Goal: Information Seeking & Learning: Learn about a topic

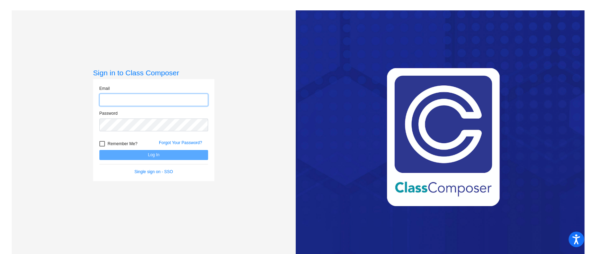
type input "[EMAIL_ADDRESS][DOMAIN_NAME]"
click at [149, 154] on button "Log In" at bounding box center [153, 155] width 109 height 10
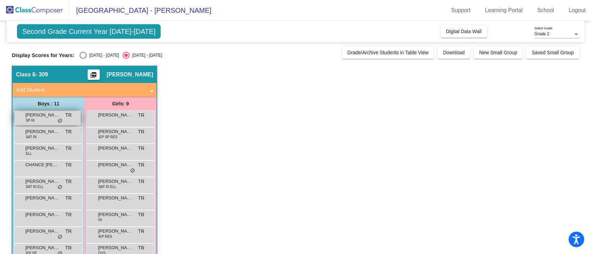
click at [38, 118] on div "[PERSON_NAME] SP RI TR lock do_not_disturb_alt" at bounding box center [48, 118] width 66 height 14
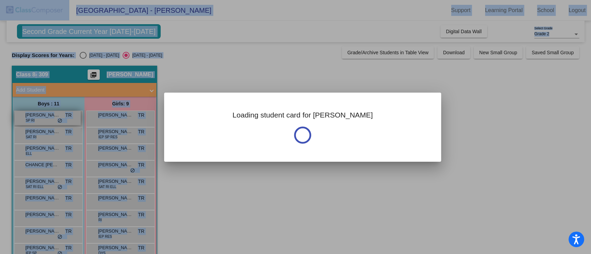
click at [38, 118] on div at bounding box center [295, 127] width 591 height 254
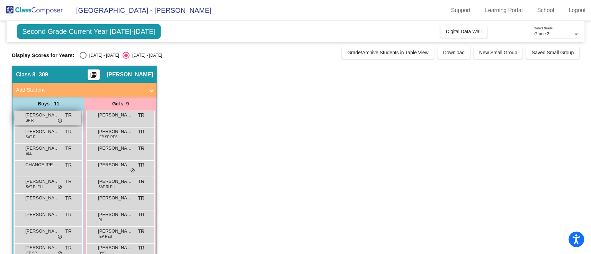
click at [41, 113] on span "[PERSON_NAME]" at bounding box center [42, 115] width 35 height 7
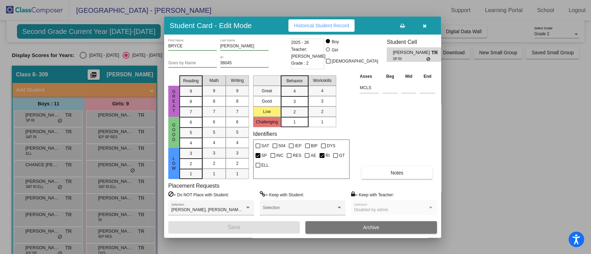
click at [396, 56] on span "SP RI" at bounding box center [410, 58] width 34 height 5
click at [305, 24] on span "Historical Student Record" at bounding box center [321, 26] width 55 height 6
click at [379, 195] on label "= Keep with Teacher:" at bounding box center [372, 194] width 43 height 7
click at [393, 171] on span "Notes" at bounding box center [396, 173] width 13 height 6
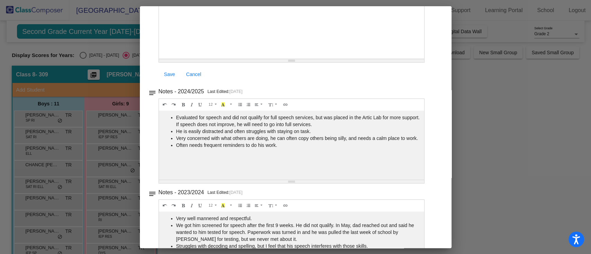
scroll to position [136, 0]
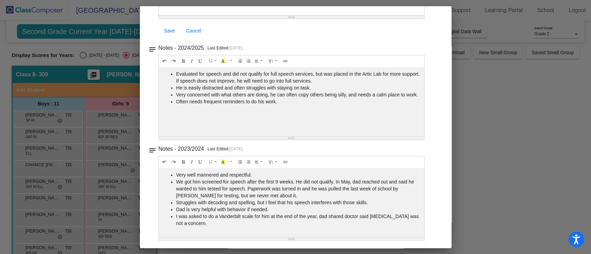
click at [514, 134] on div at bounding box center [295, 127] width 591 height 254
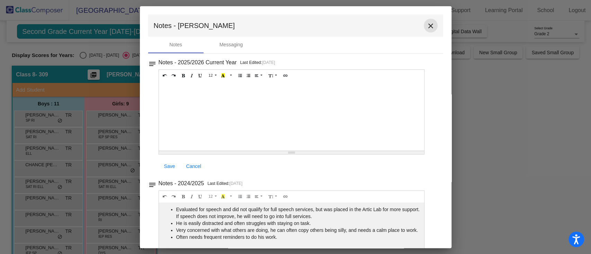
click at [426, 24] on mat-icon "close" at bounding box center [430, 26] width 8 height 8
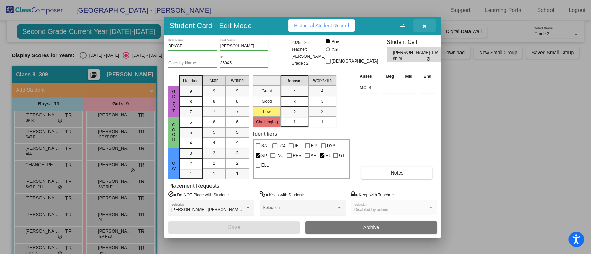
click at [420, 24] on button "button" at bounding box center [424, 25] width 22 height 12
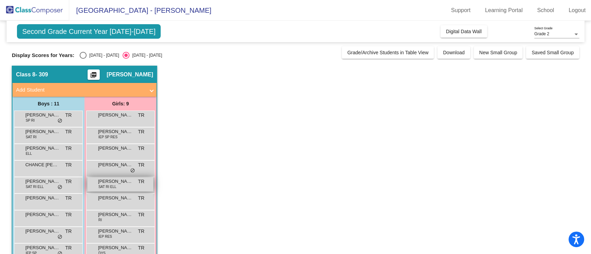
scroll to position [46, 0]
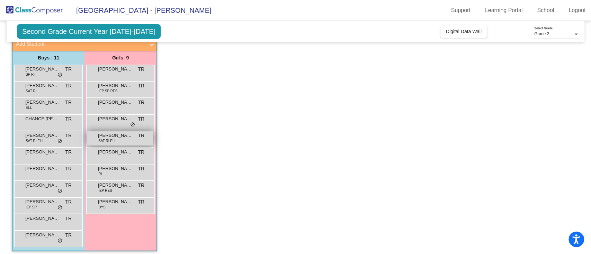
click at [115, 140] on span "SAT RI ELL" at bounding box center [107, 140] width 18 height 5
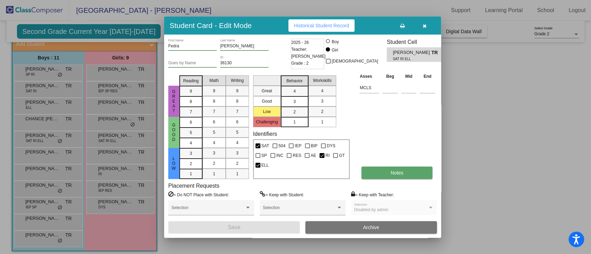
click at [389, 175] on button "Notes" at bounding box center [396, 173] width 71 height 12
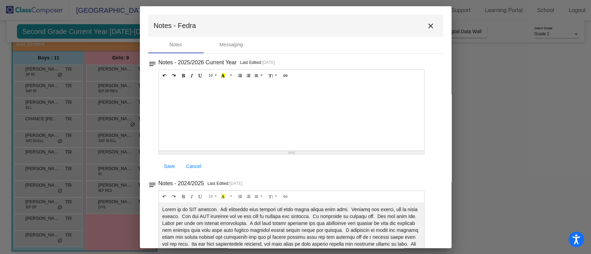
scroll to position [0, 0]
click at [426, 23] on mat-icon "close" at bounding box center [430, 26] width 8 height 8
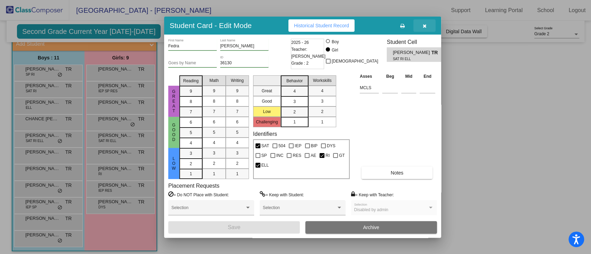
click at [427, 22] on button "button" at bounding box center [424, 25] width 22 height 12
